Goal: Task Accomplishment & Management: Manage account settings

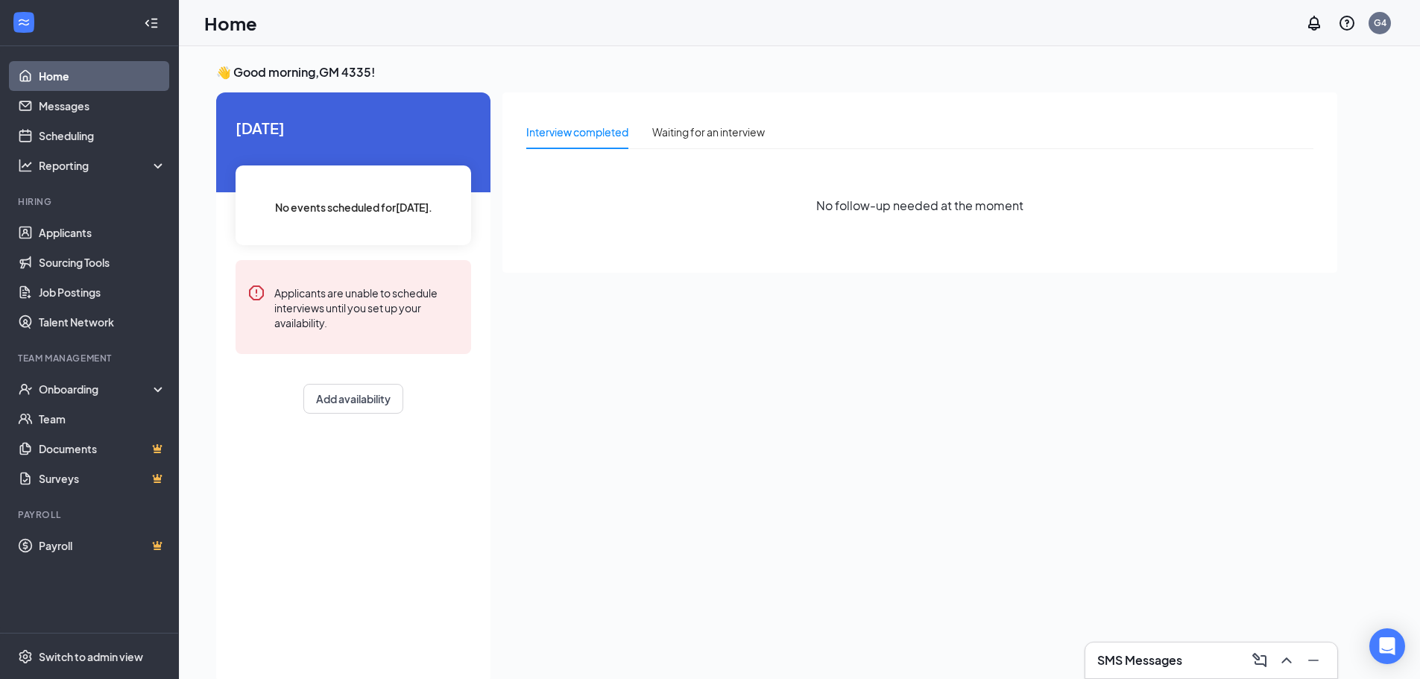
click at [1136, 651] on div "SMS Messages" at bounding box center [1211, 661] width 228 height 24
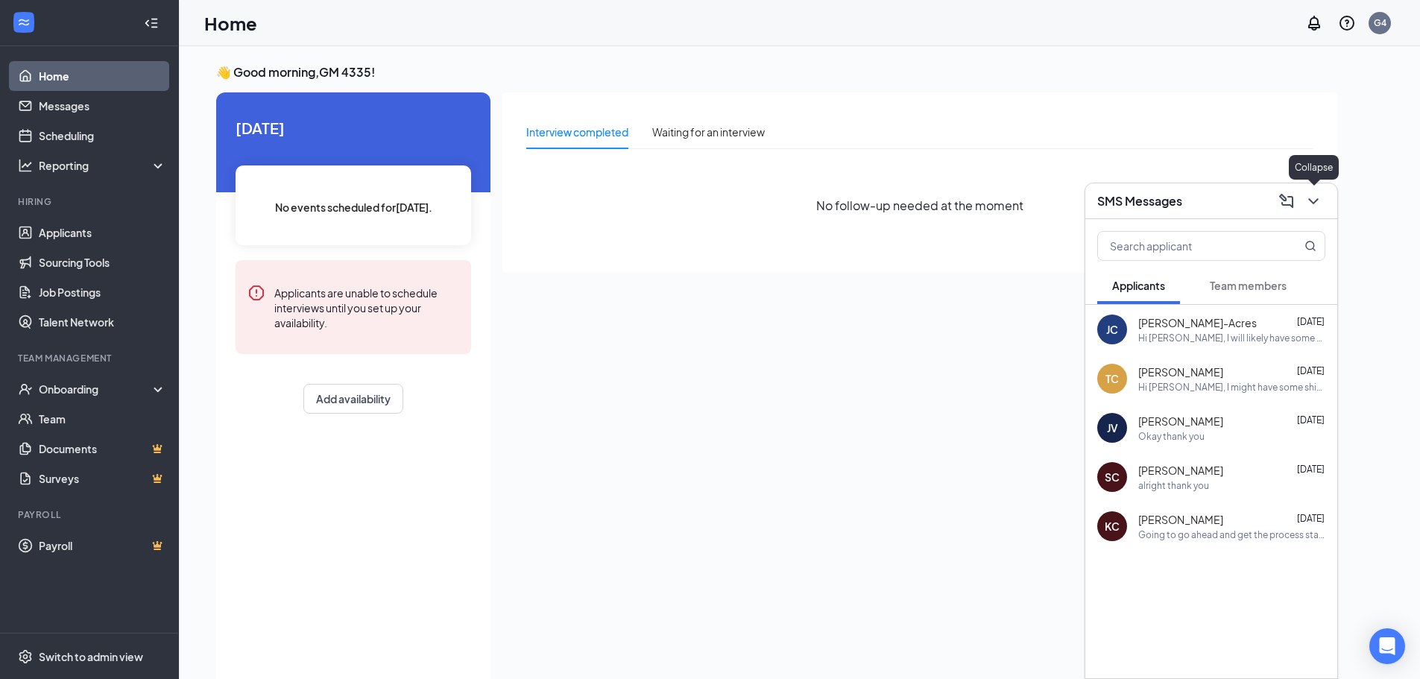
click at [1319, 198] on icon "ChevronDown" at bounding box center [1314, 201] width 18 height 18
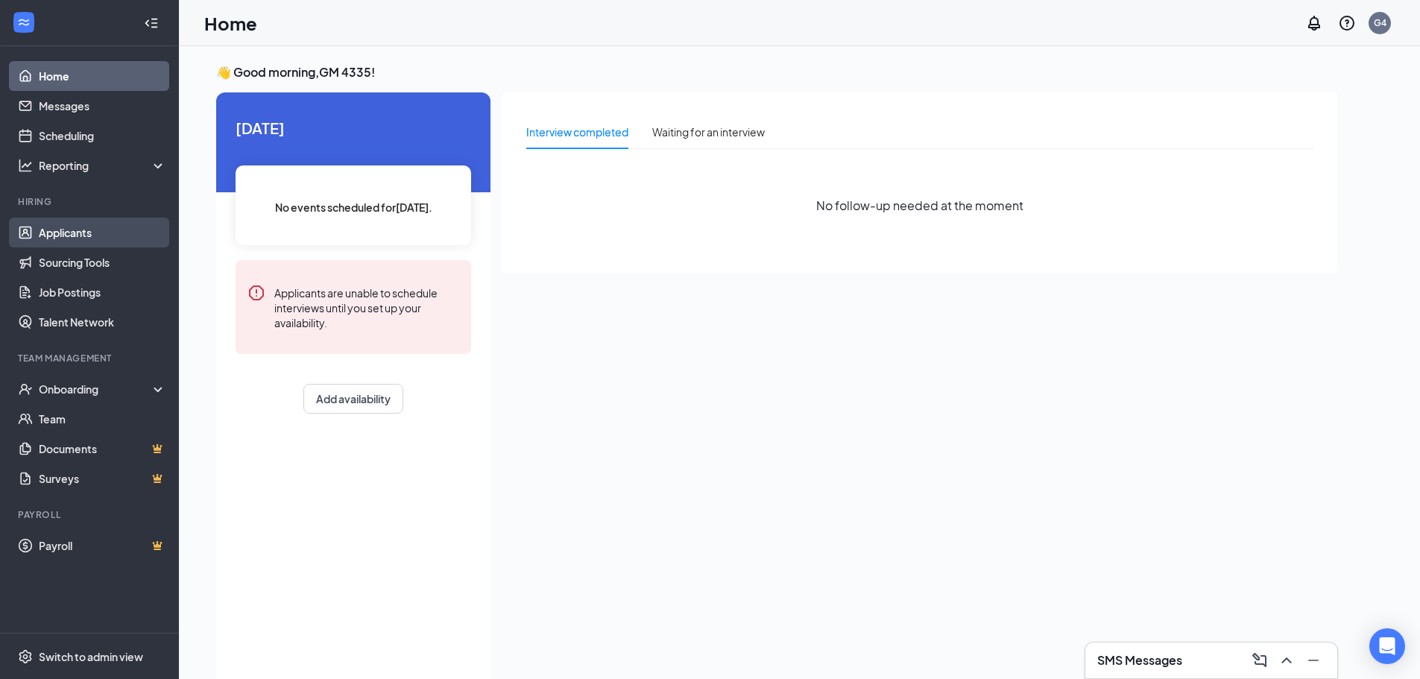
click at [60, 228] on link "Applicants" at bounding box center [102, 233] width 127 height 30
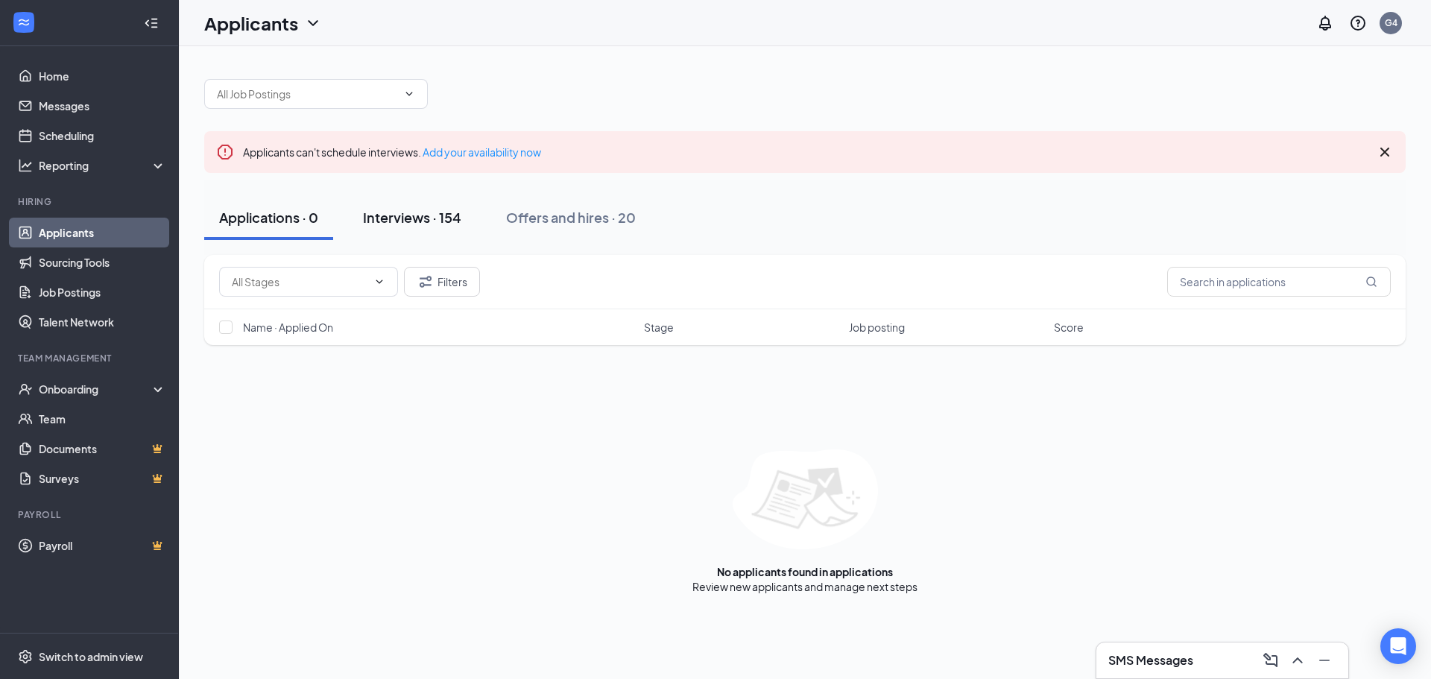
click at [406, 211] on div "Interviews · 154" at bounding box center [412, 217] width 98 height 19
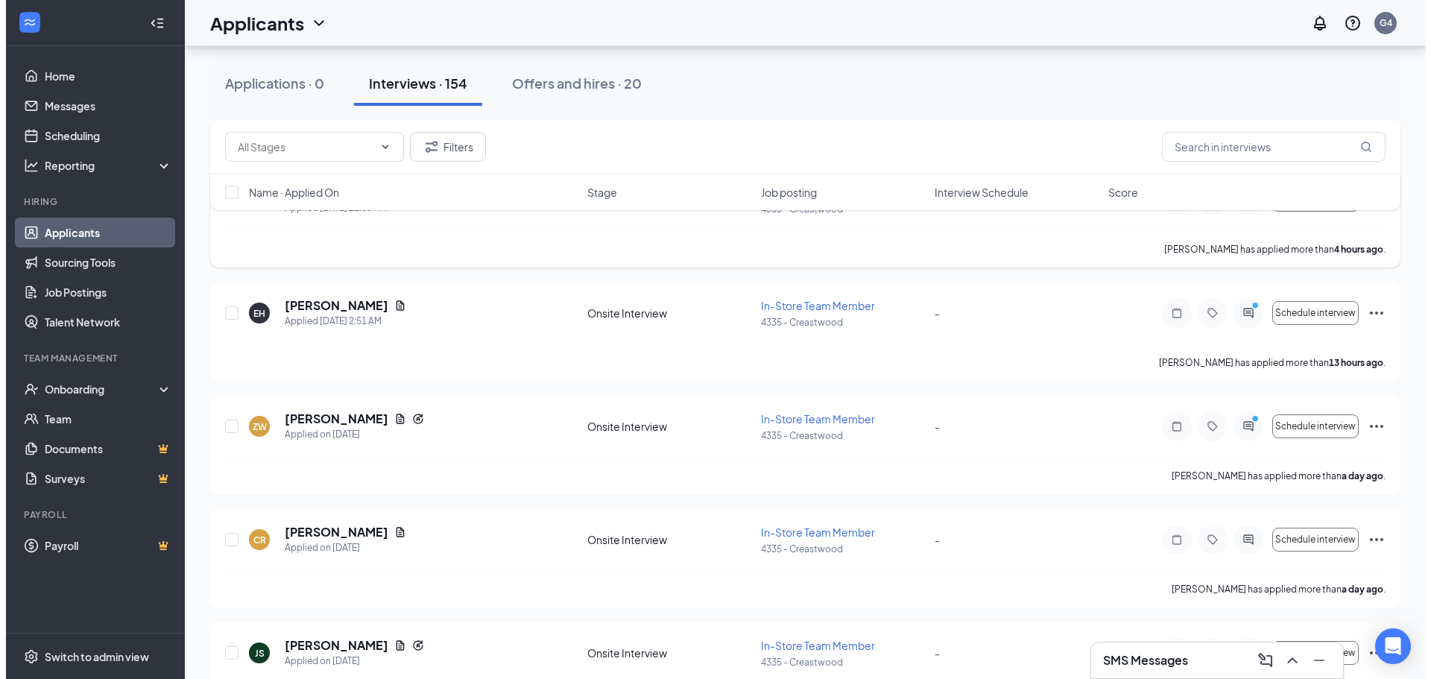
scroll to position [447, 0]
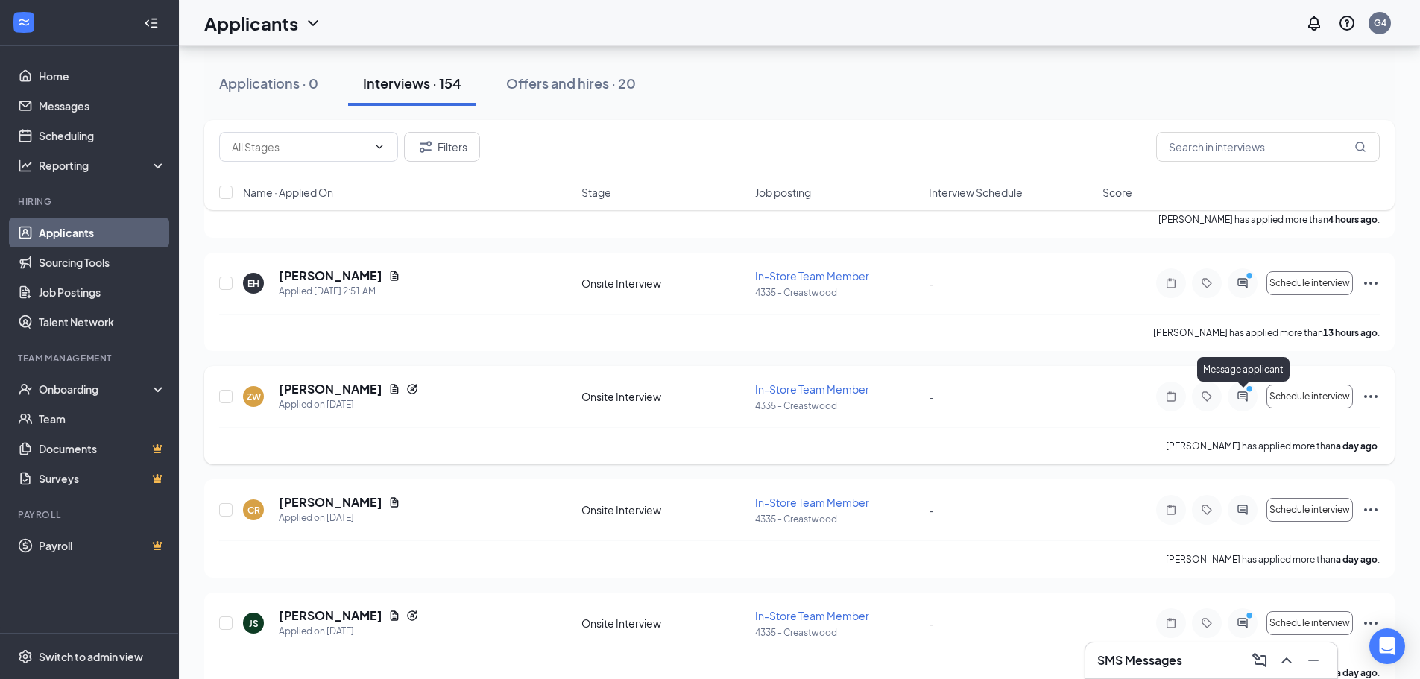
click at [1247, 392] on circle "PrimaryDot" at bounding box center [1249, 388] width 7 height 7
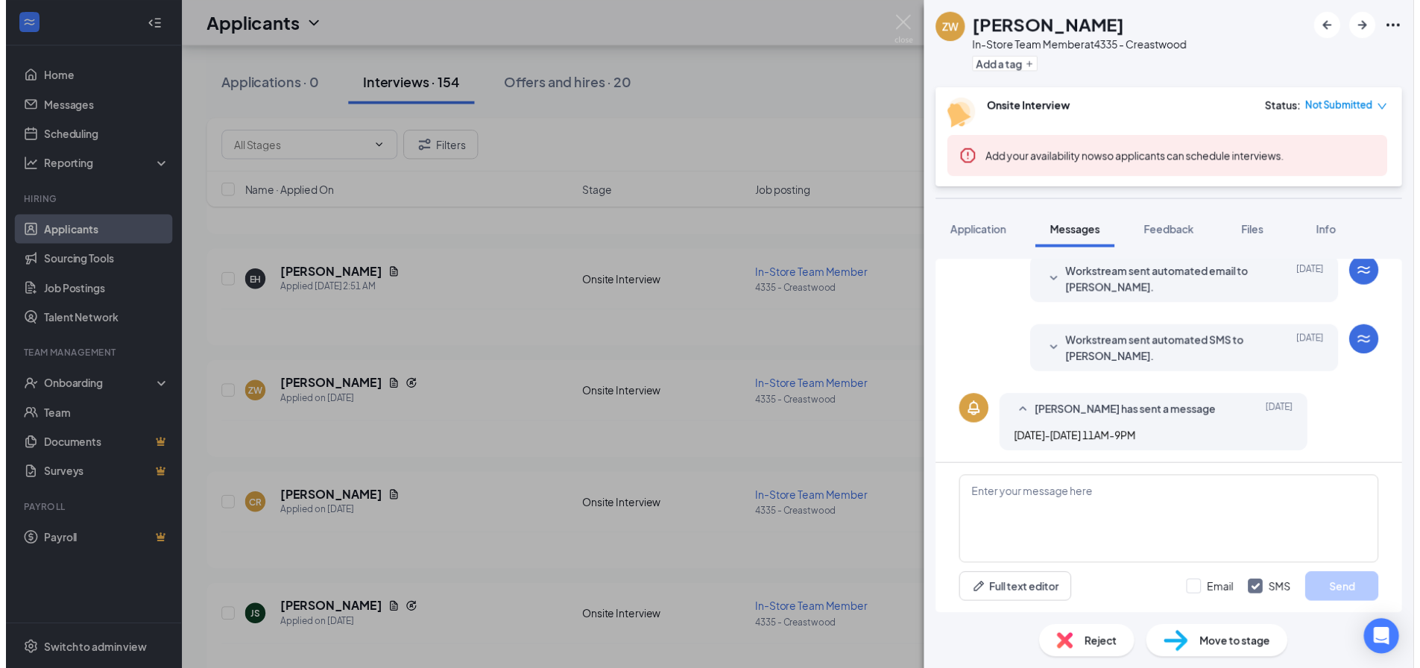
scroll to position [311, 0]
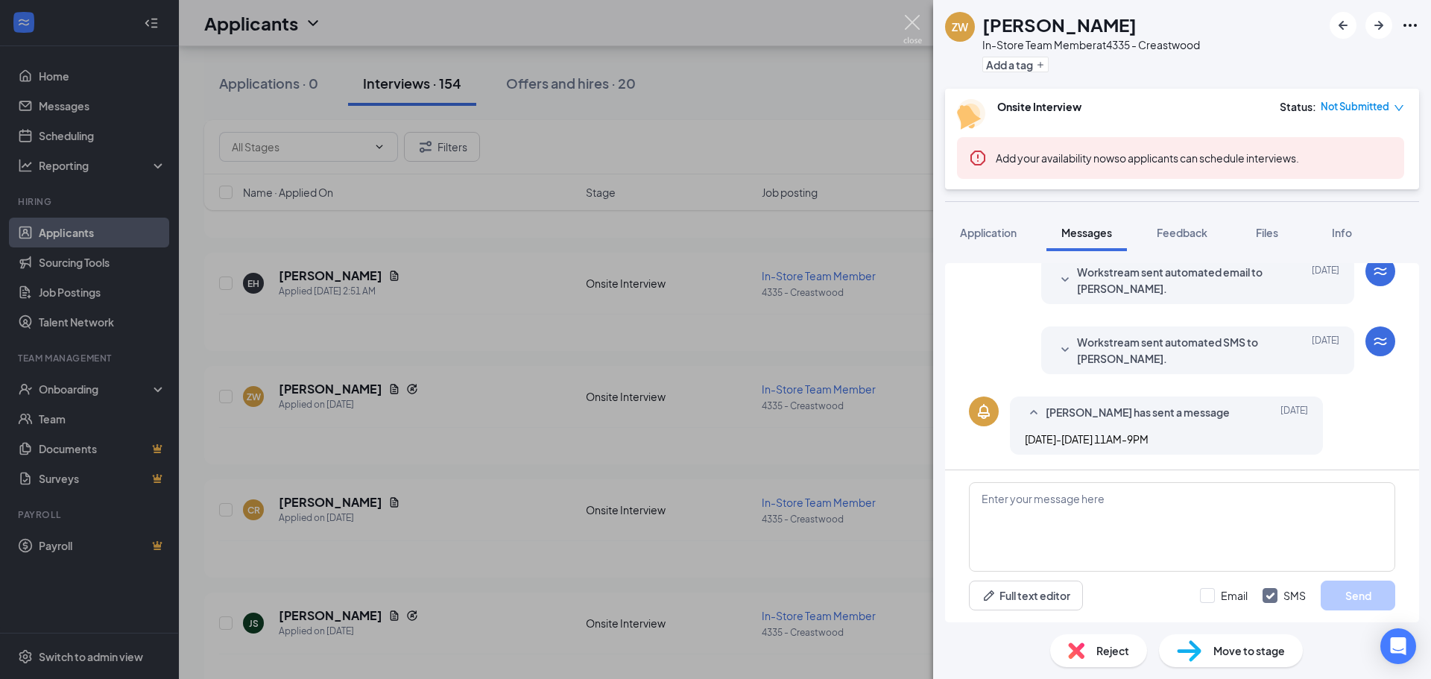
click at [911, 25] on img at bounding box center [913, 29] width 19 height 29
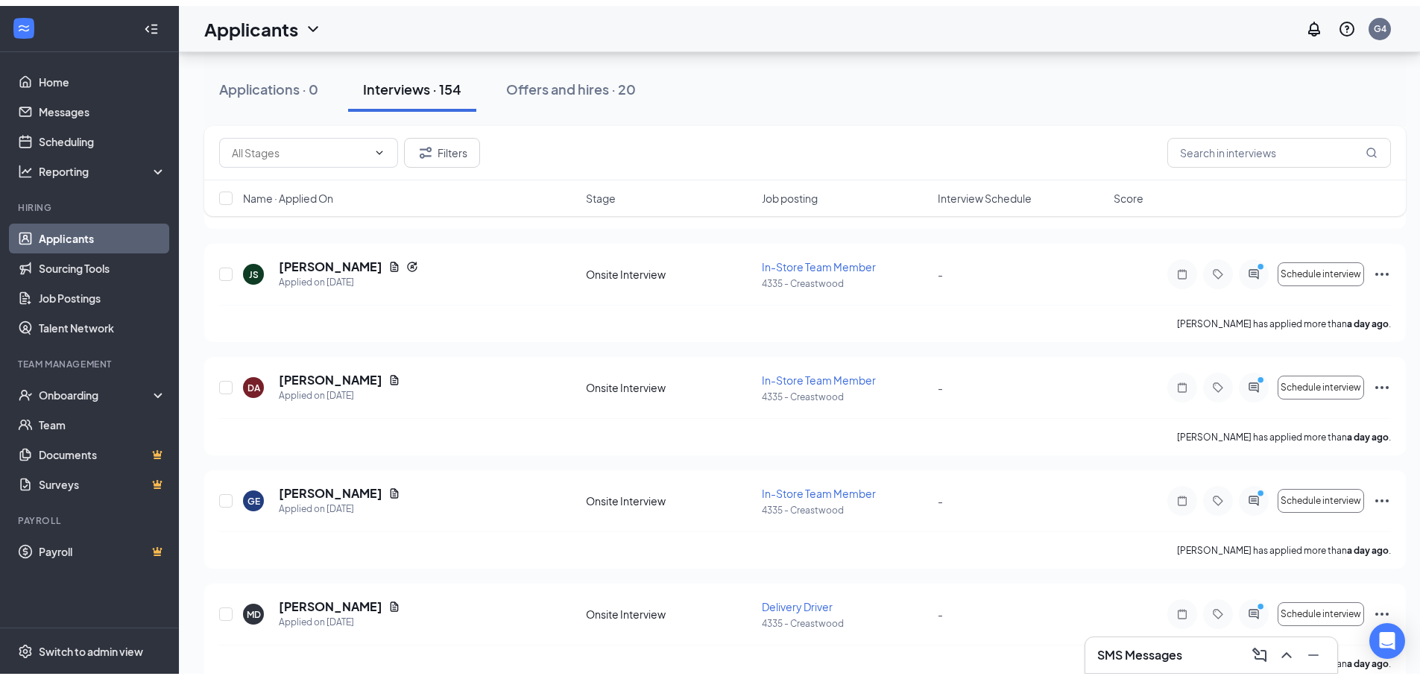
scroll to position [22, 0]
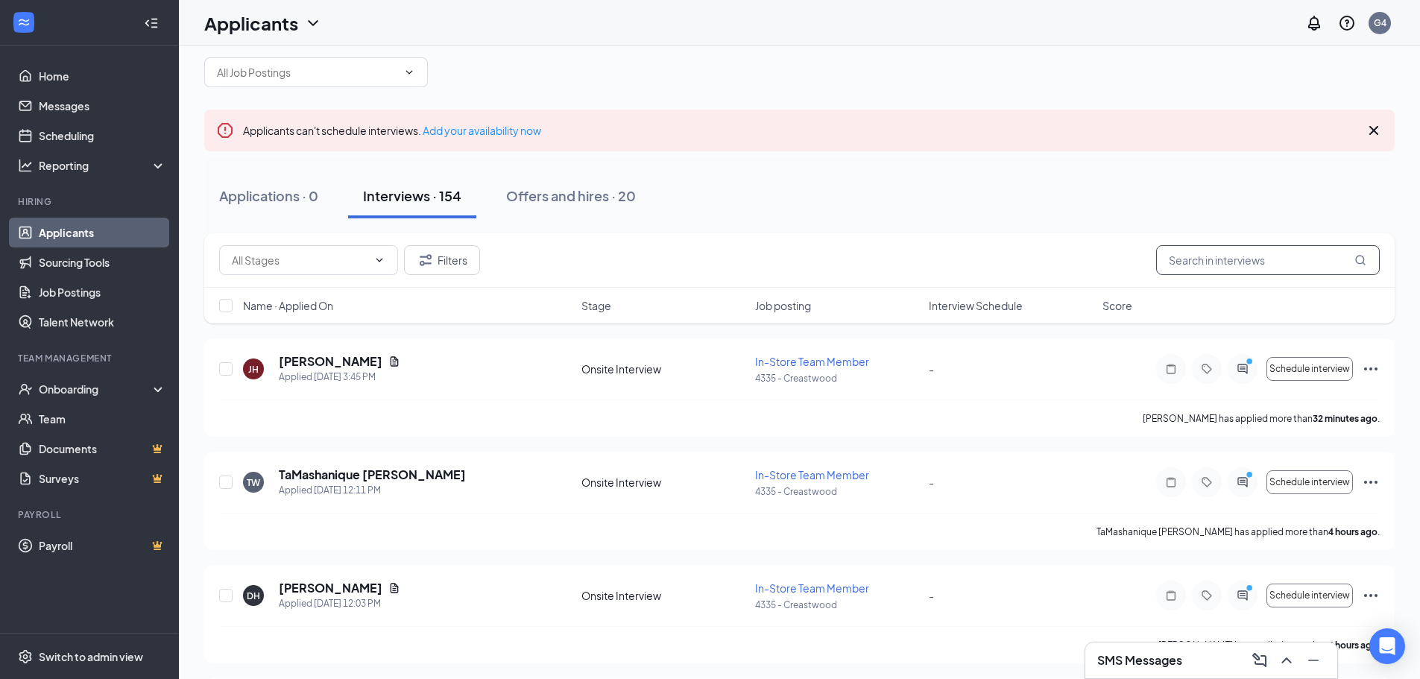
click at [1205, 269] on input "text" at bounding box center [1268, 260] width 224 height 30
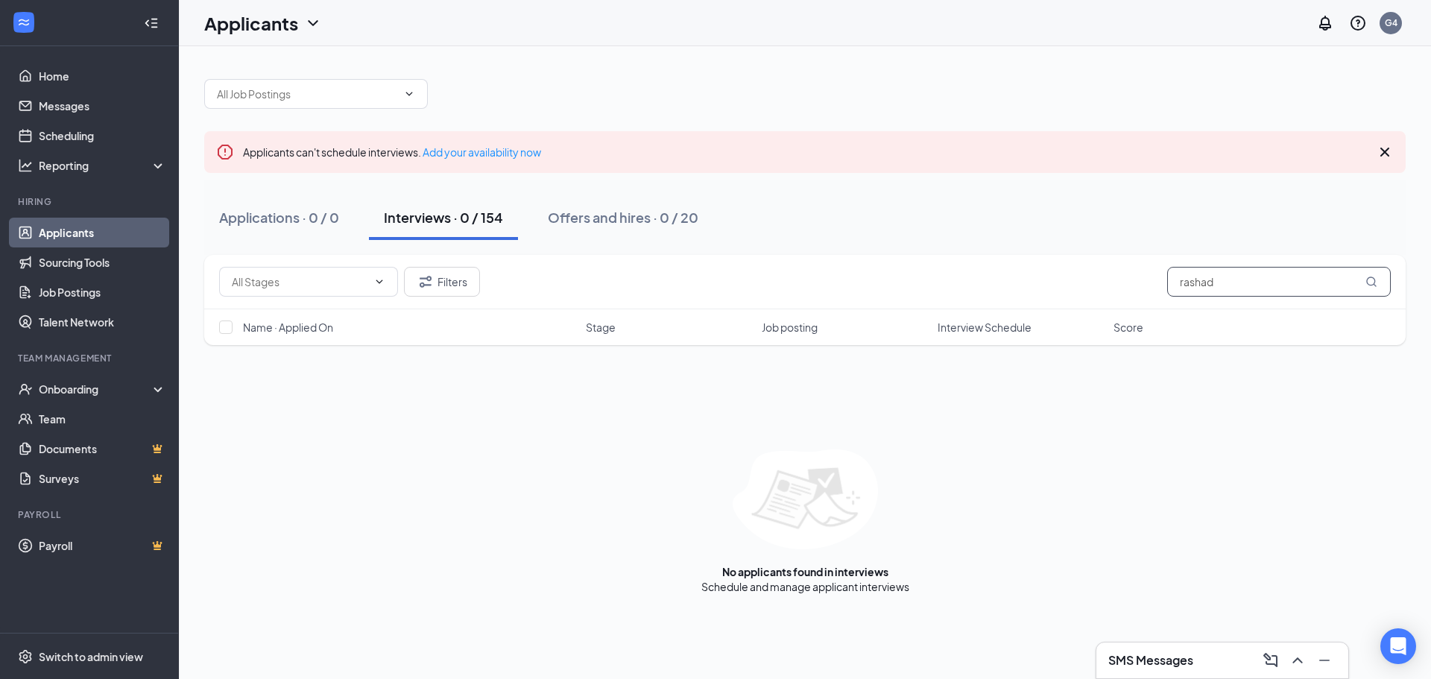
click at [1247, 283] on input "rashad" at bounding box center [1280, 282] width 224 height 30
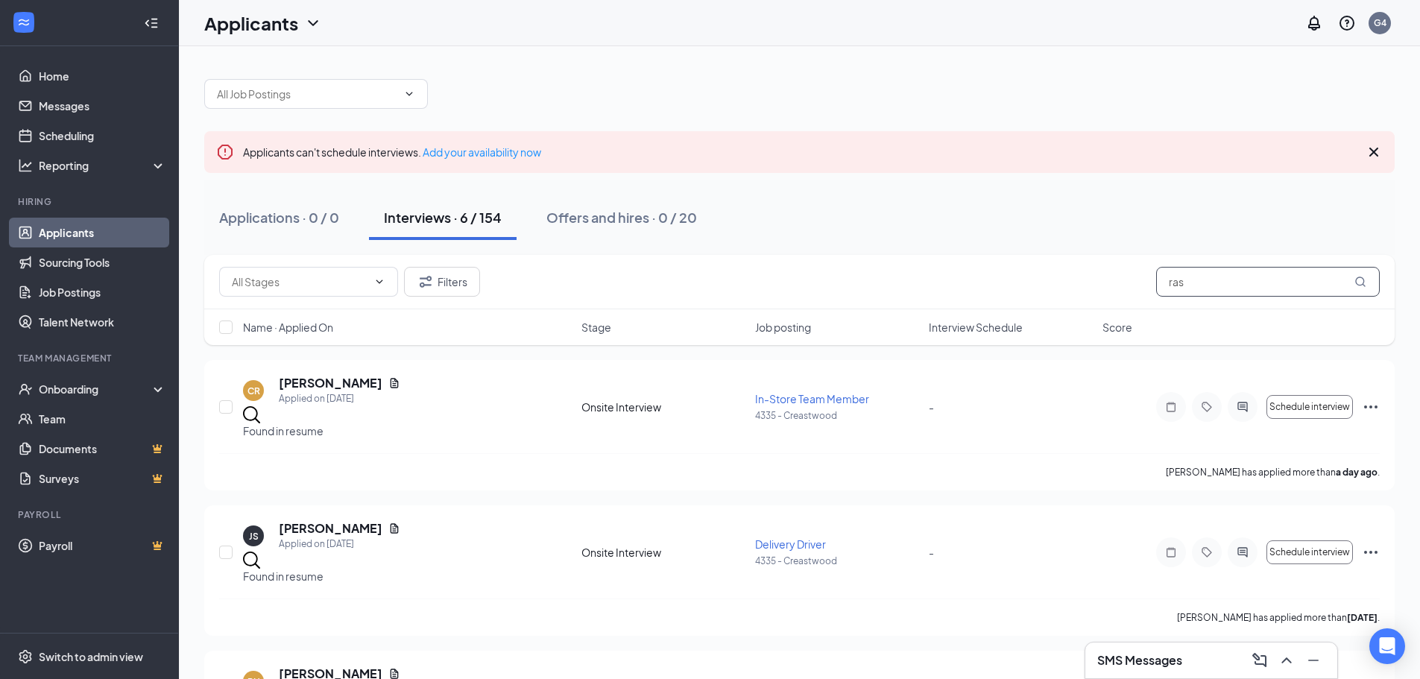
type input "ra"
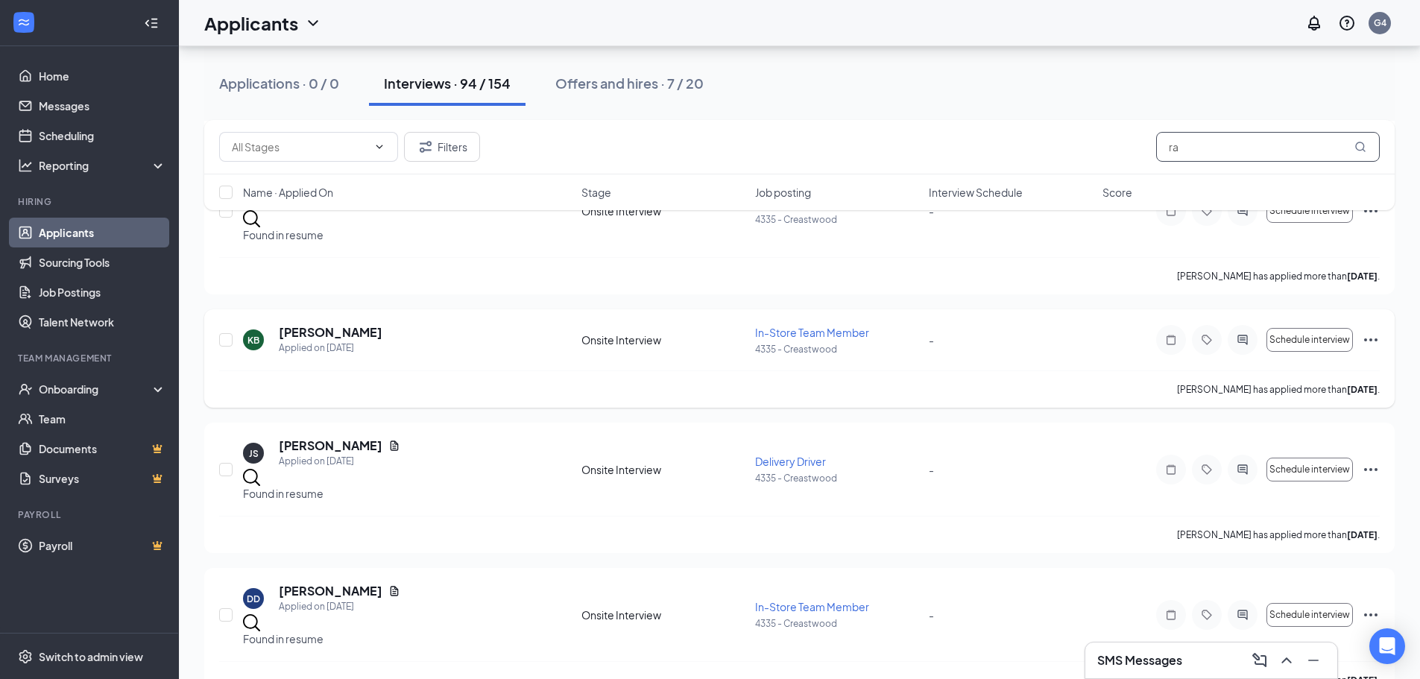
scroll to position [984, 0]
